Goal: Find specific page/section: Find specific page/section

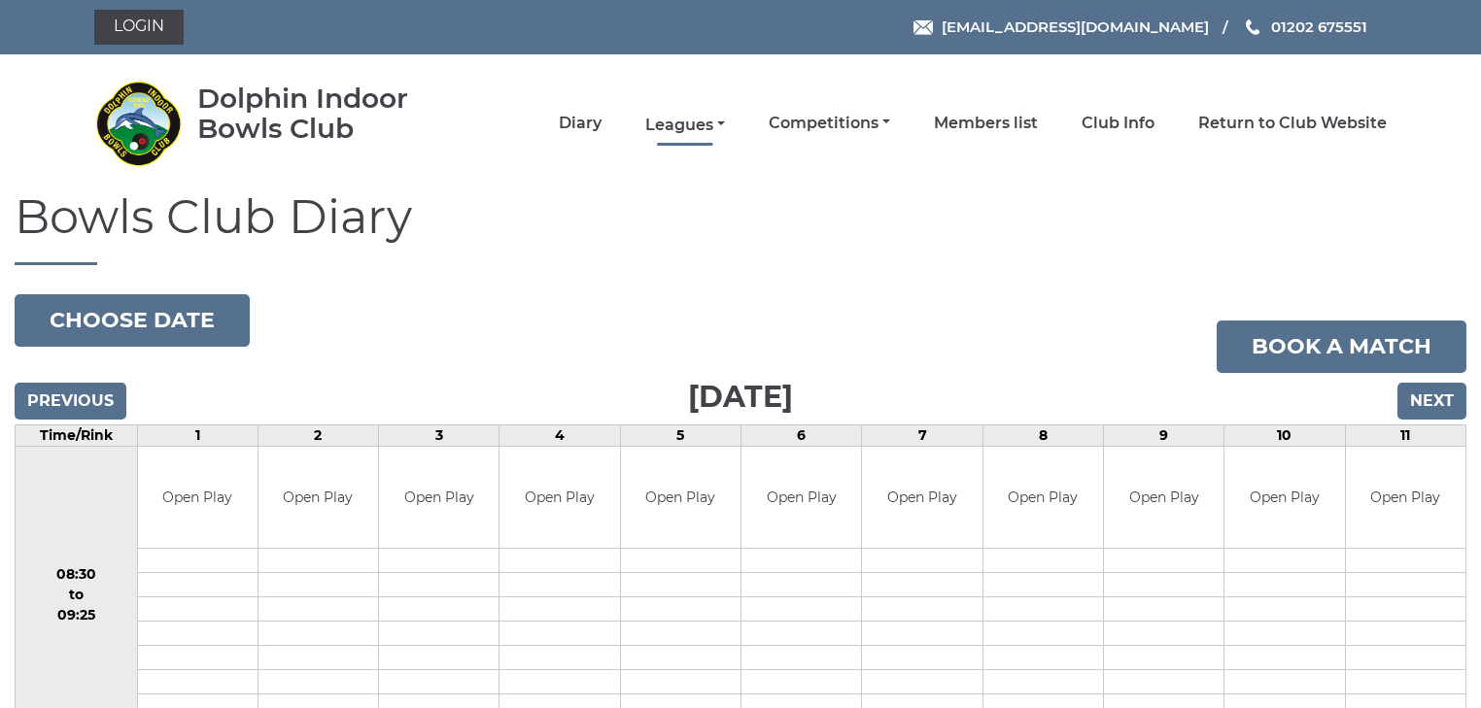
click at [697, 126] on link "Leagues" at bounding box center [685, 125] width 80 height 21
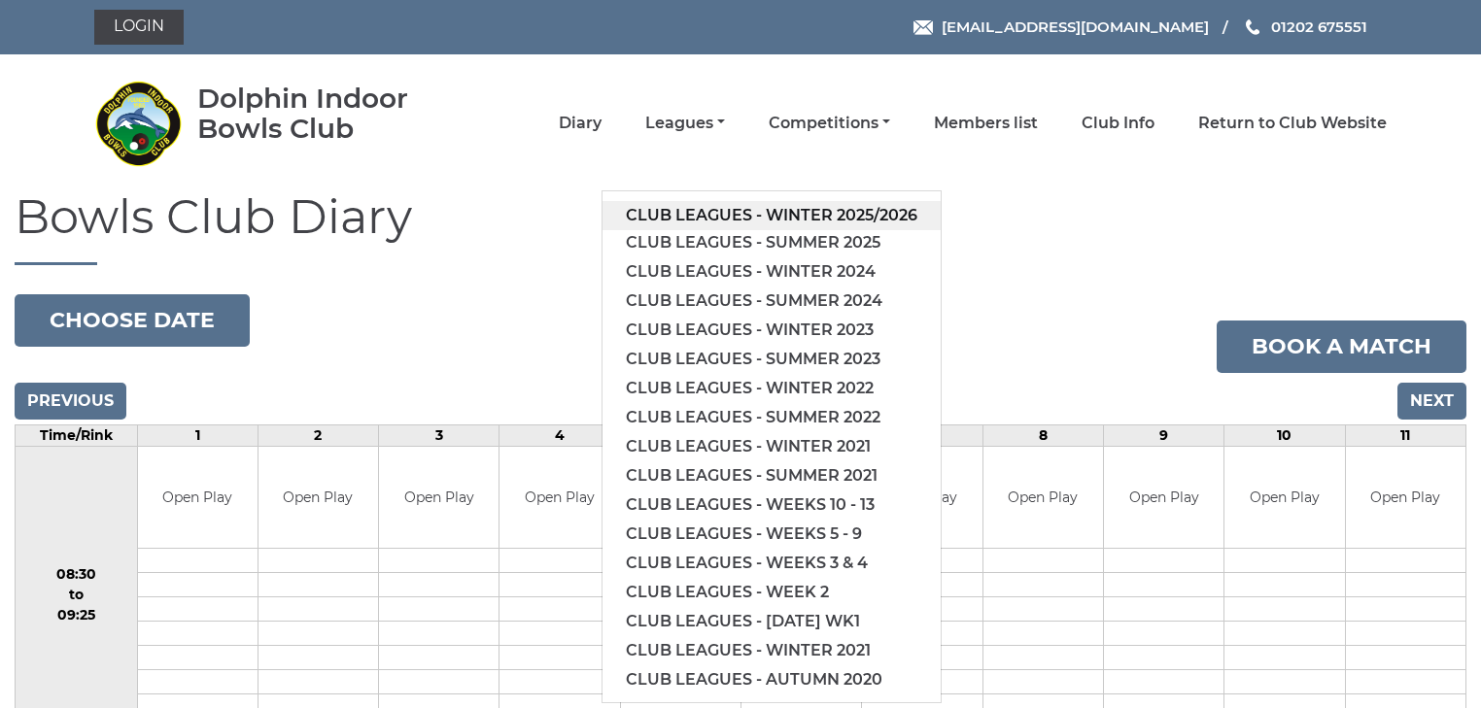
click at [702, 213] on link "Club leagues - Winter 2025/2026" at bounding box center [771, 215] width 338 height 29
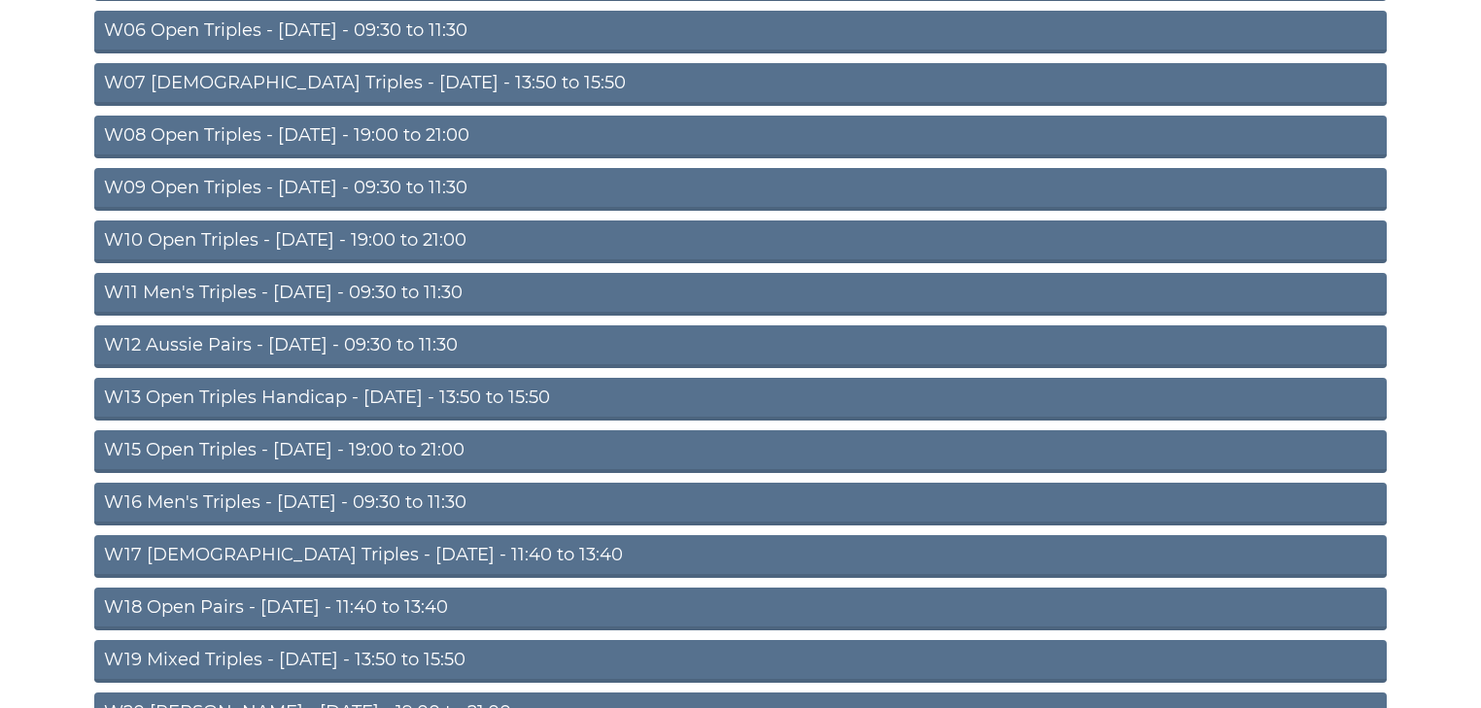
scroll to position [622, 0]
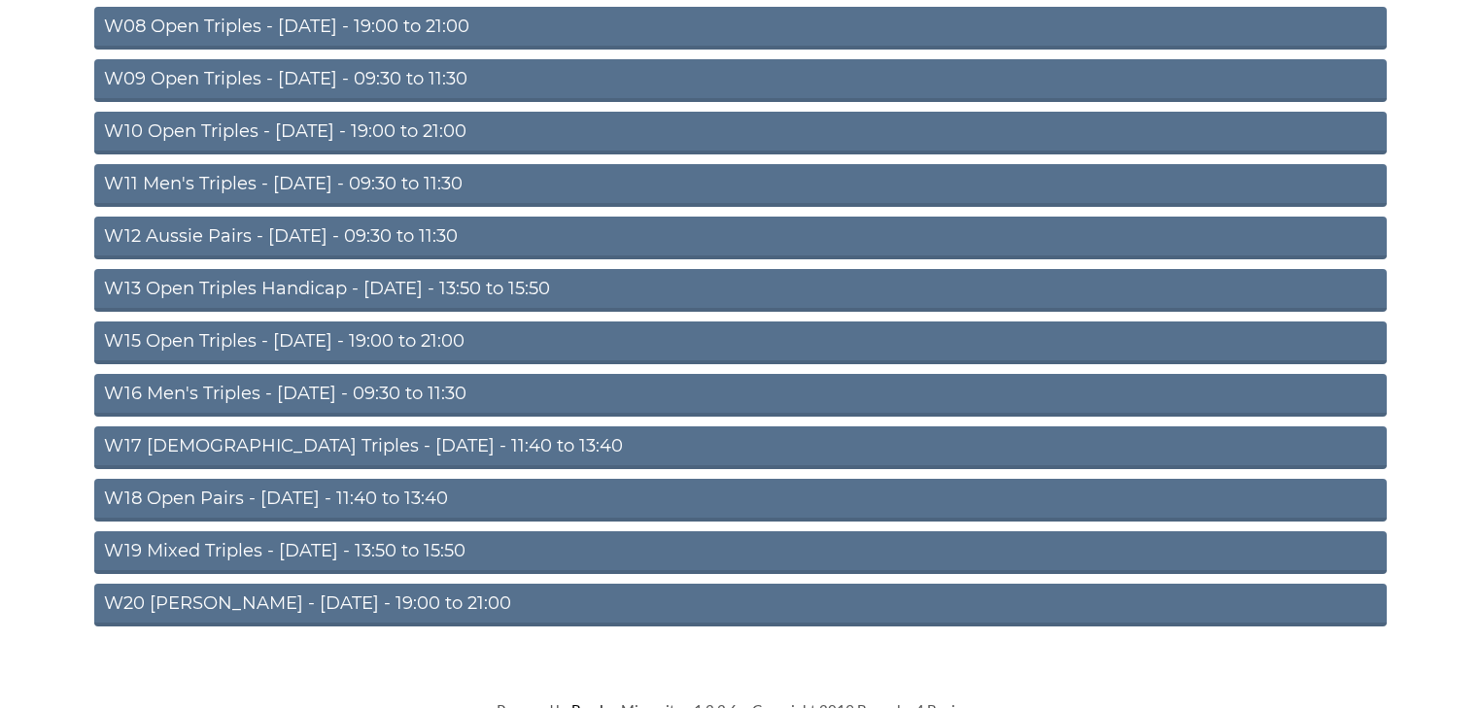
click at [310, 181] on link "W11 Men's Triples - Thursday - 09:30 to 11:30" at bounding box center [740, 185] width 1292 height 43
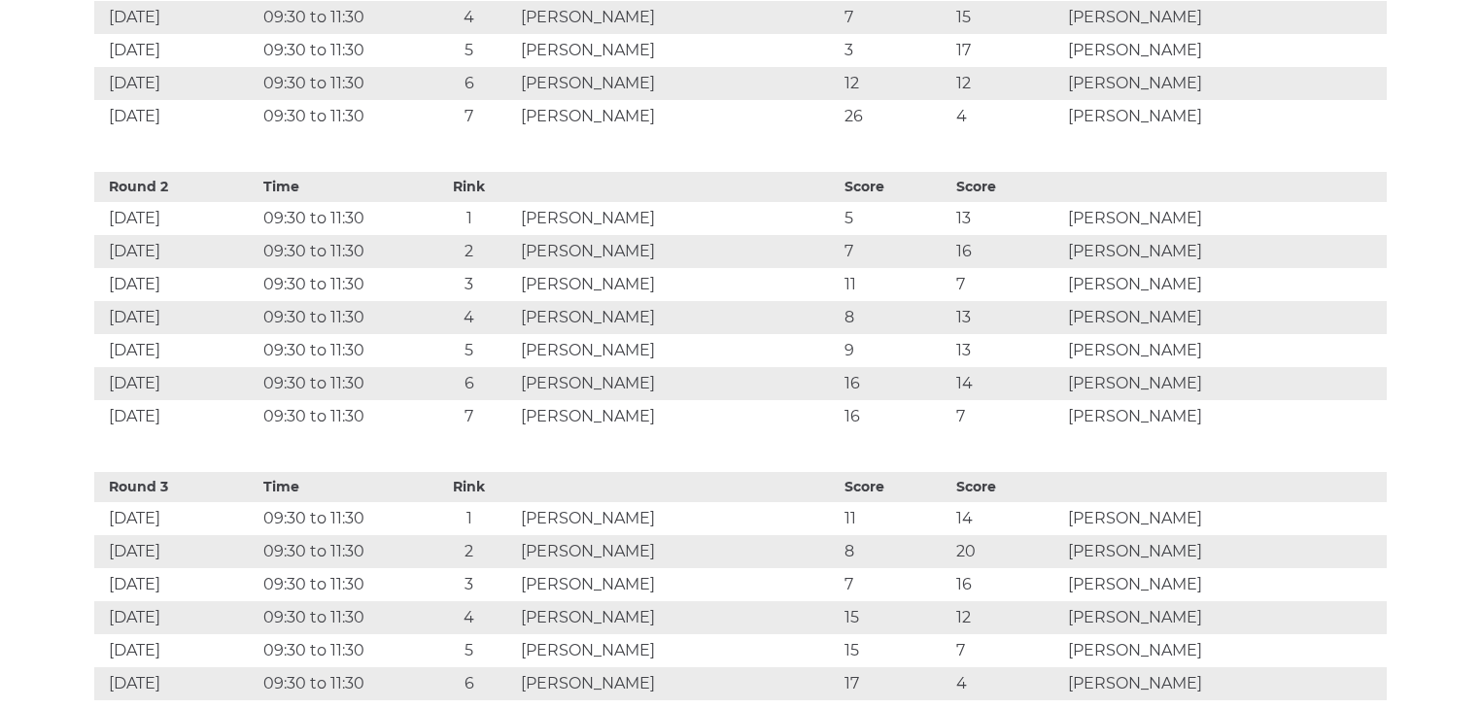
scroll to position [1166, 0]
